Goal: Task Accomplishment & Management: Use online tool/utility

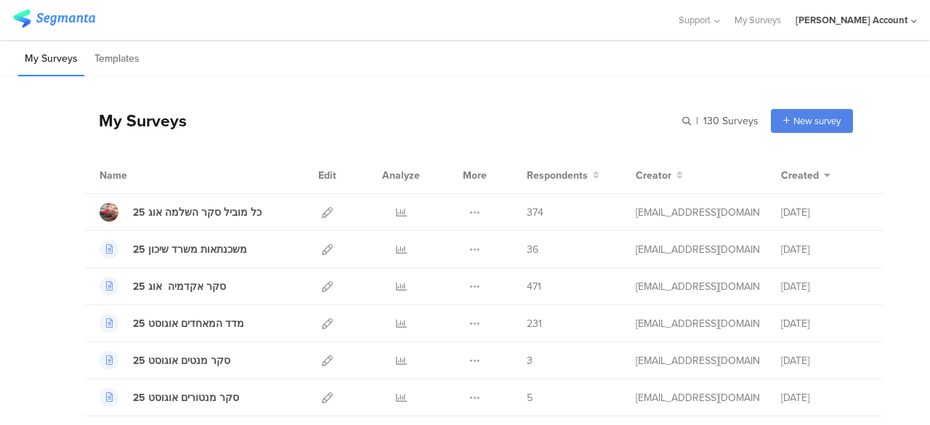
drag, startPoint x: 429, startPoint y: 107, endPoint x: 129, endPoint y: 20, distance: 312.4
click at [428, 107] on div "My Surveys | 130 Surveys New survey Start from scratch Choose from templates" at bounding box center [468, 121] width 769 height 58
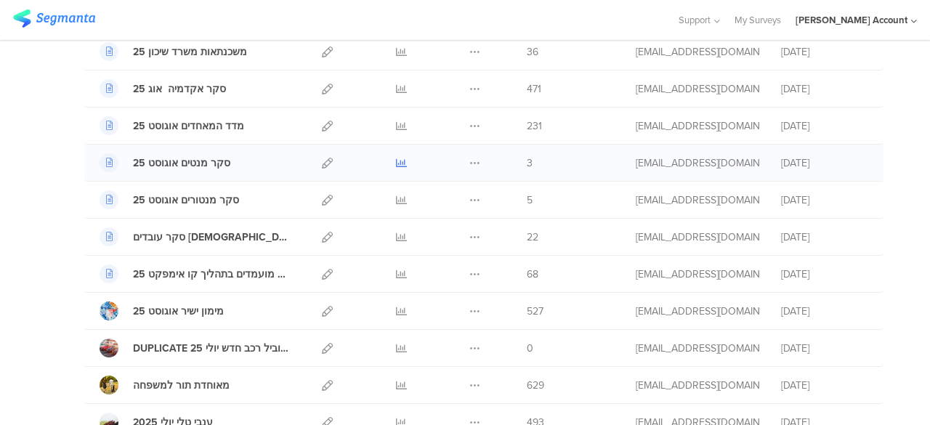
scroll to position [218, 0]
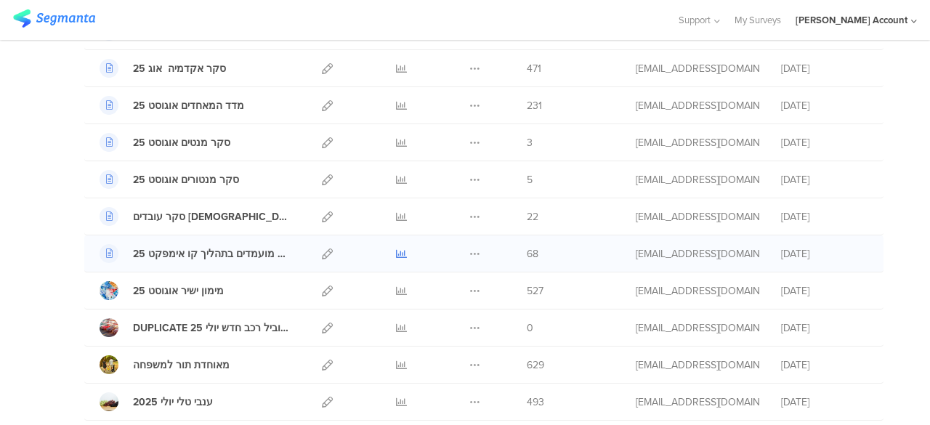
click at [396, 254] on icon at bounding box center [401, 254] width 11 height 11
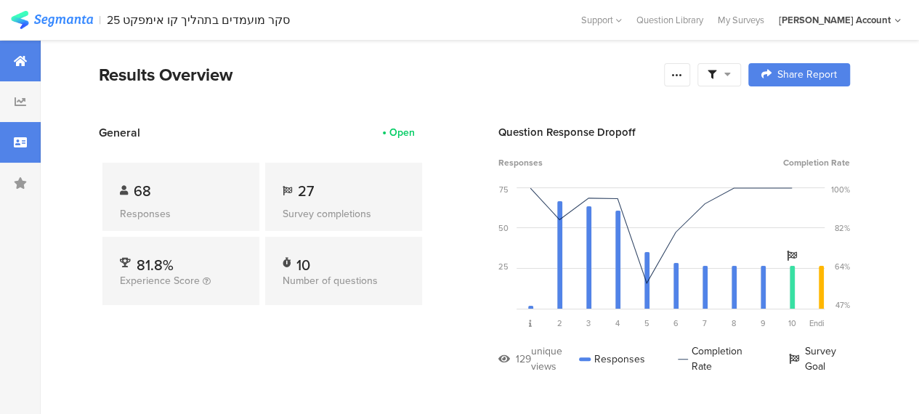
click at [14, 146] on icon at bounding box center [20, 143] width 13 height 12
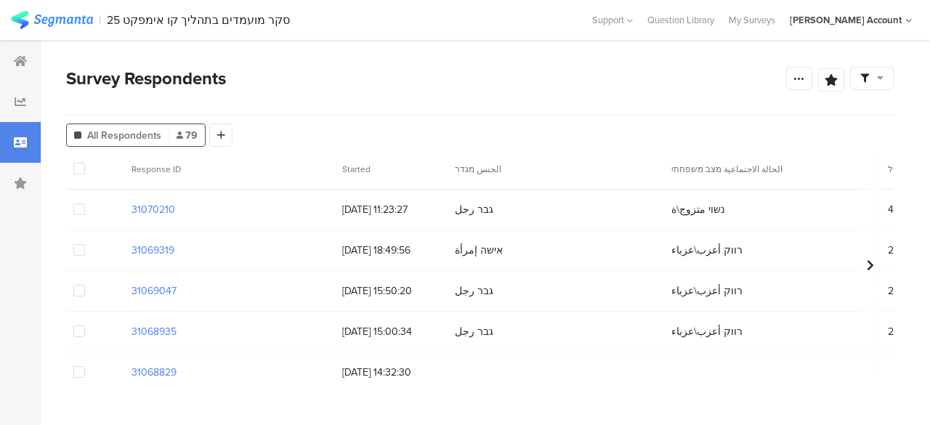
click at [883, 77] on icon at bounding box center [880, 78] width 7 height 10
click at [865, 115] on div "Complete Responses Only" at bounding box center [825, 120] width 137 height 15
